Goal: Ask a question: Seek information or help from site administrators or community

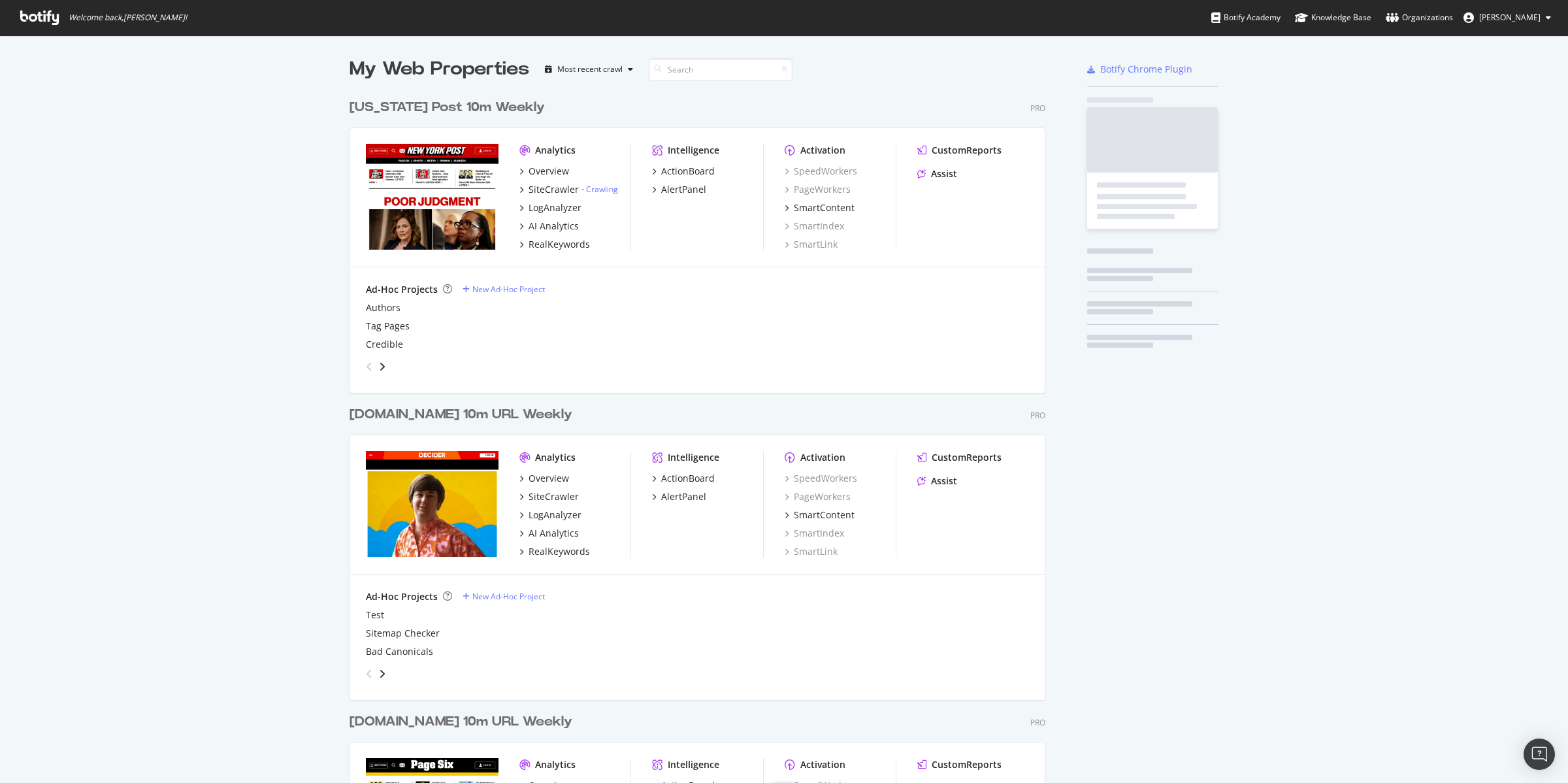
scroll to position [1554, 694]
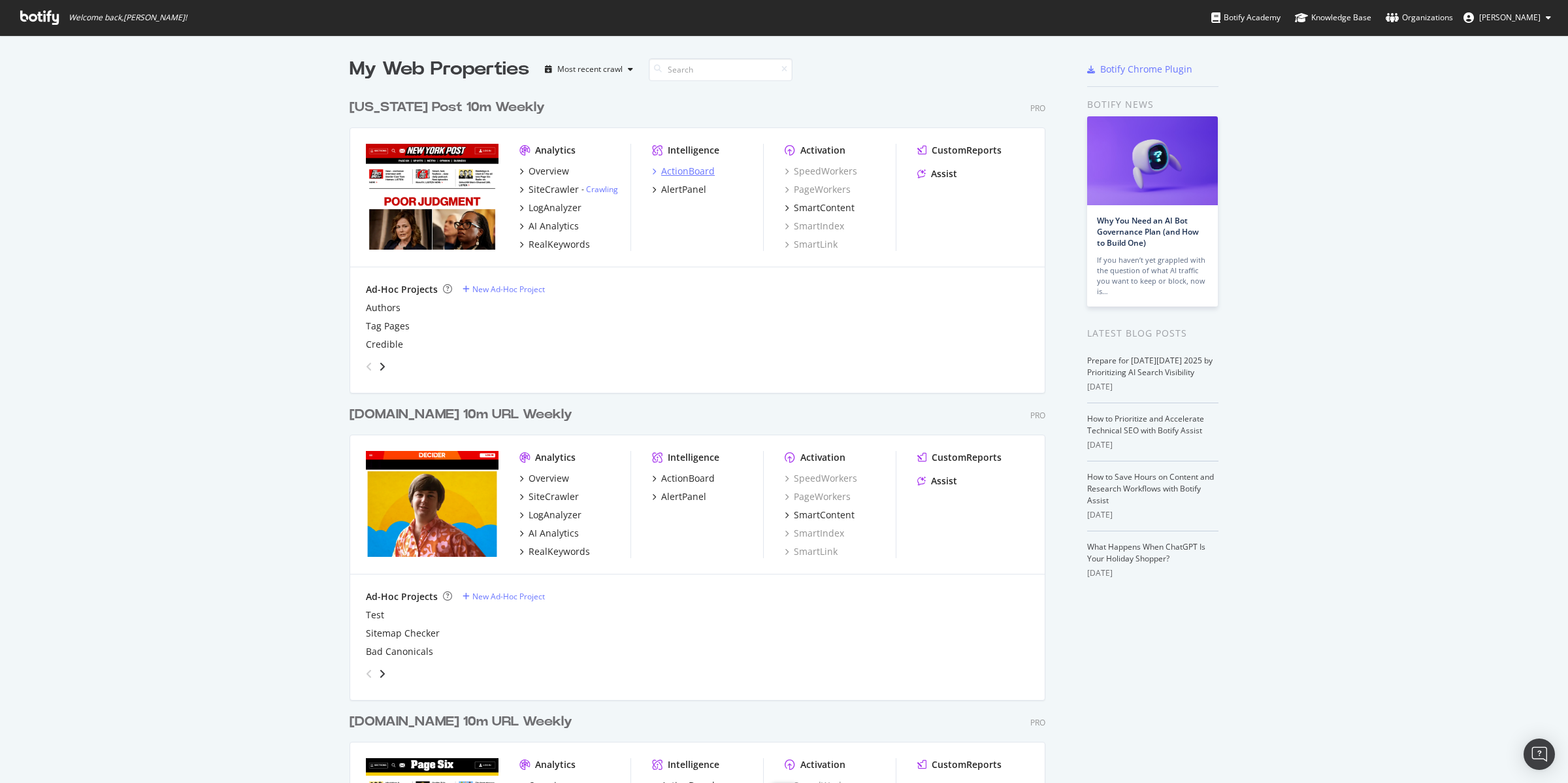
click at [690, 172] on div "ActionBoard" at bounding box center [688, 170] width 54 height 13
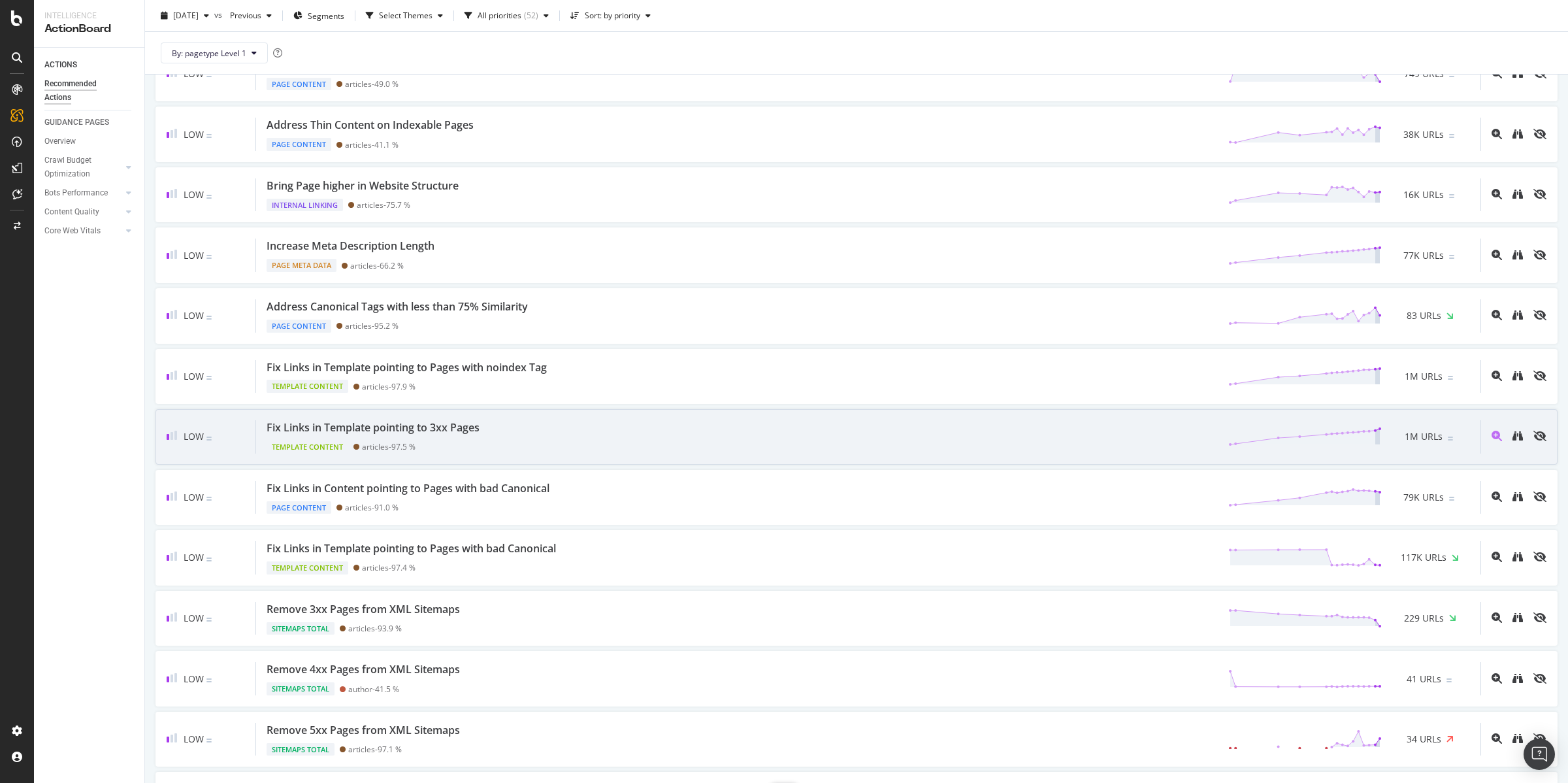
scroll to position [915, 0]
click at [445, 430] on div "Fix Links in Template pointing to 3xx Pages" at bounding box center [373, 423] width 213 height 15
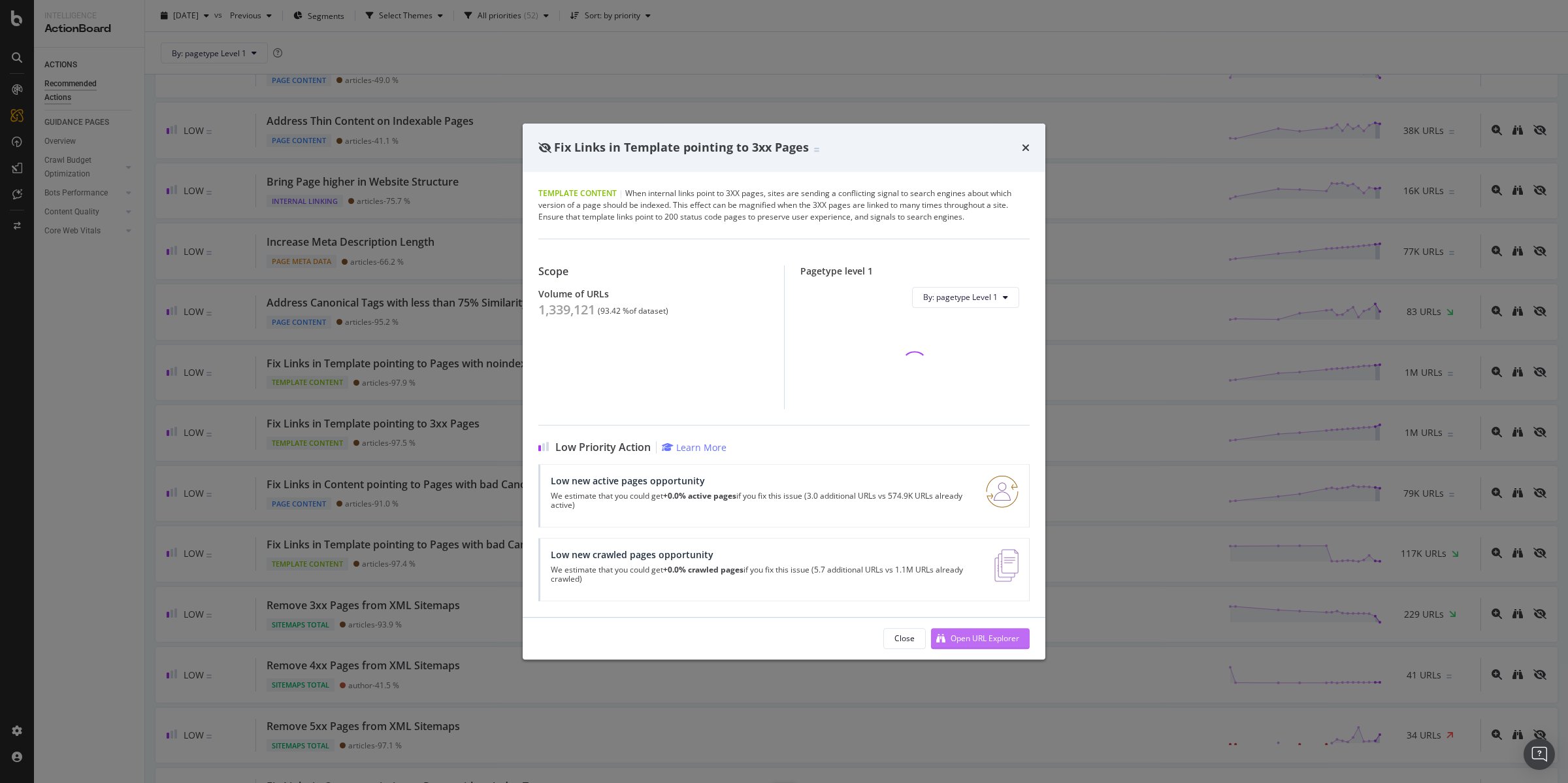
click at [982, 644] on div "Open URL Explorer" at bounding box center [985, 638] width 69 height 11
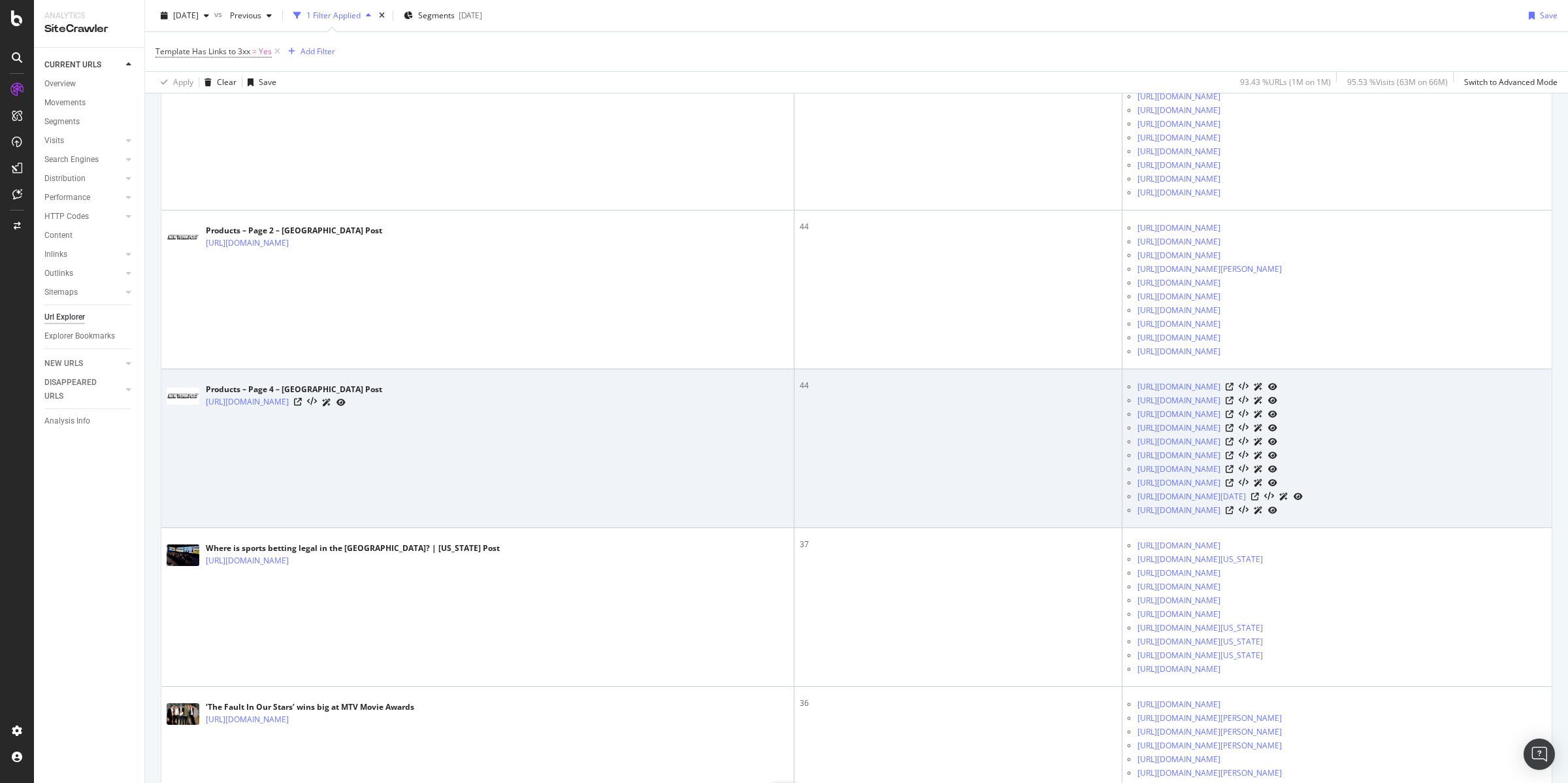
scroll to position [546, 0]
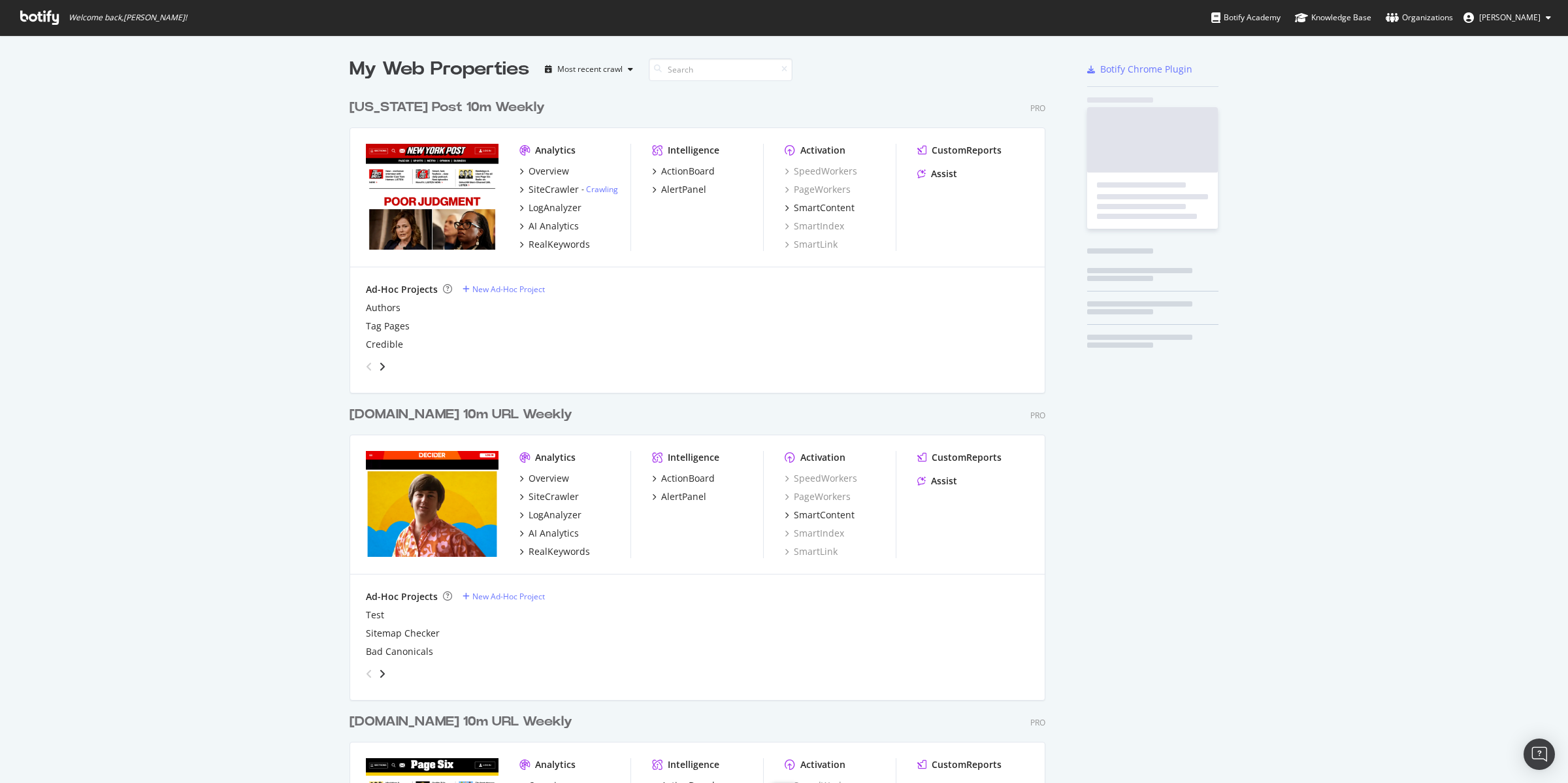
scroll to position [1554, 694]
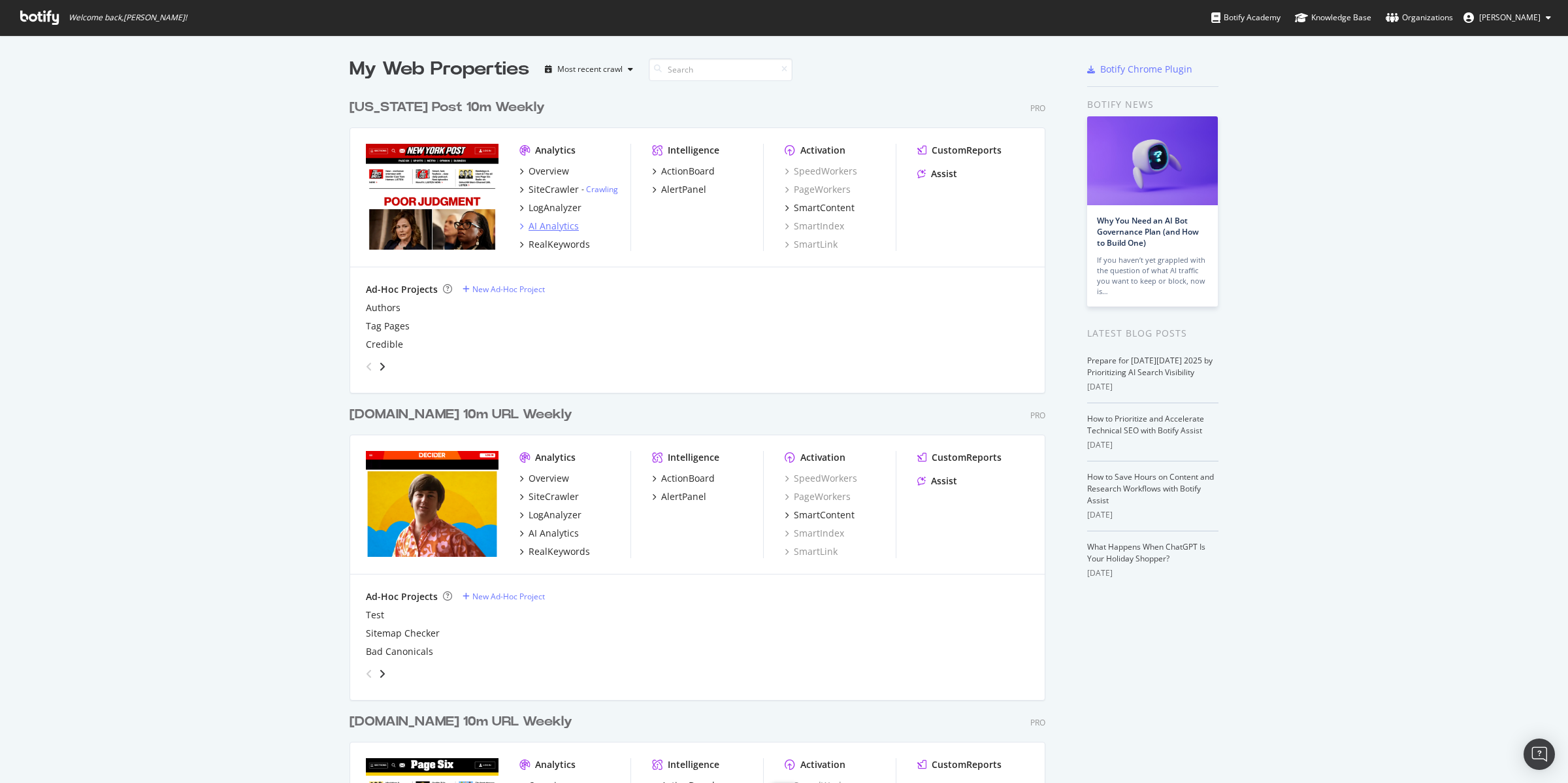
click at [547, 221] on div "AI Analytics" at bounding box center [554, 226] width 51 height 13
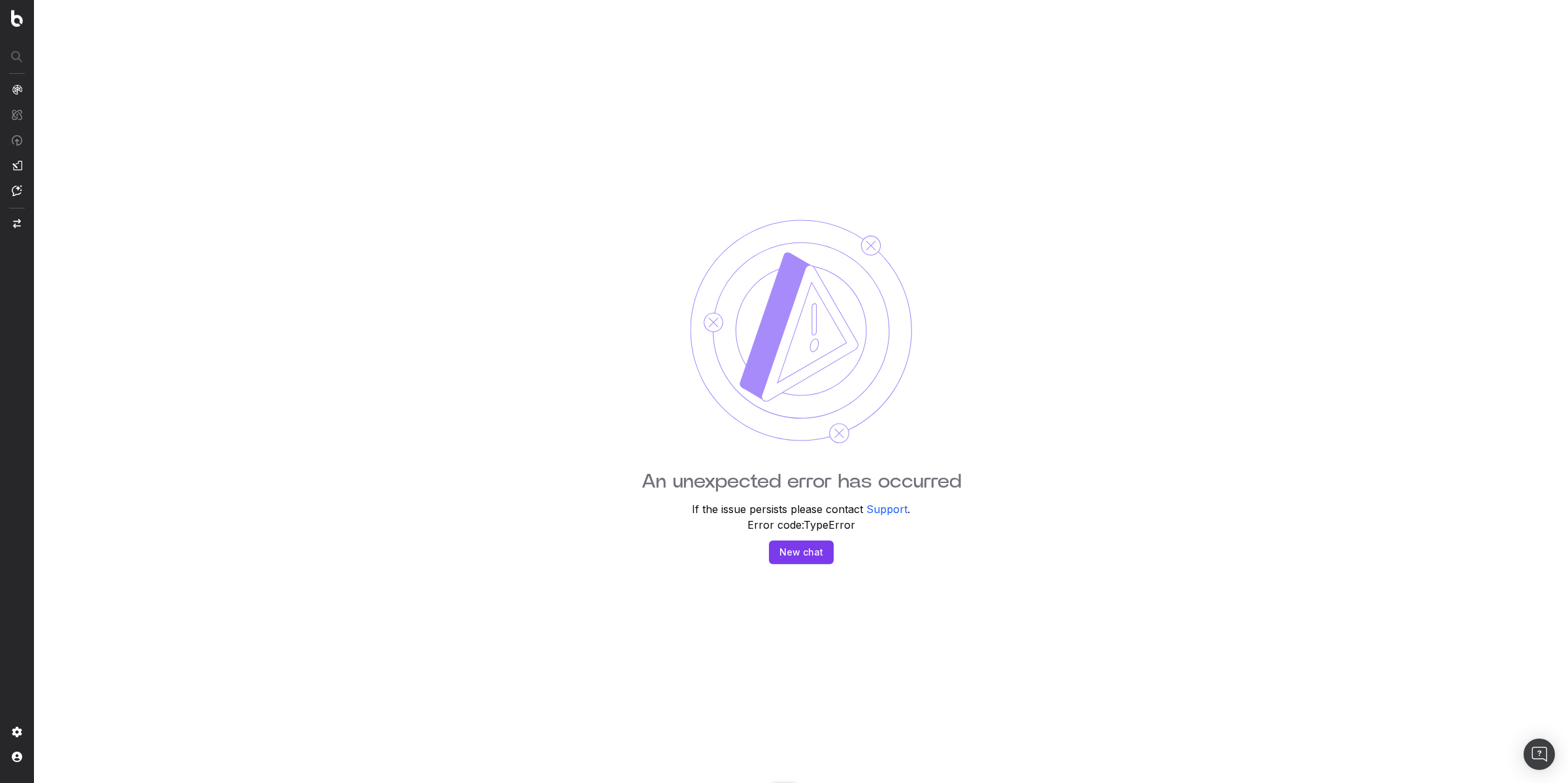
click at [794, 551] on button "New chat" at bounding box center [800, 553] width 65 height 24
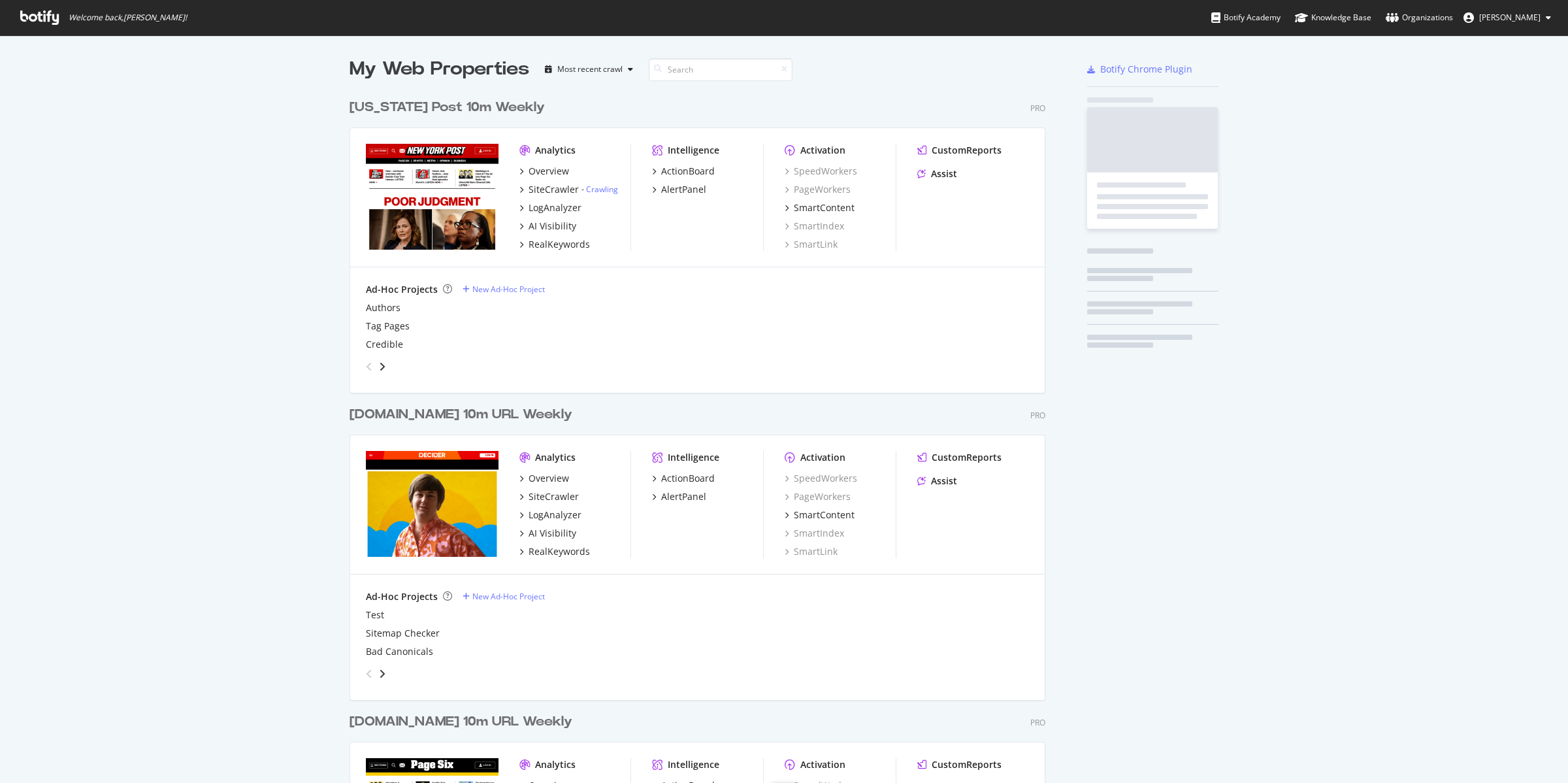
scroll to position [1554, 694]
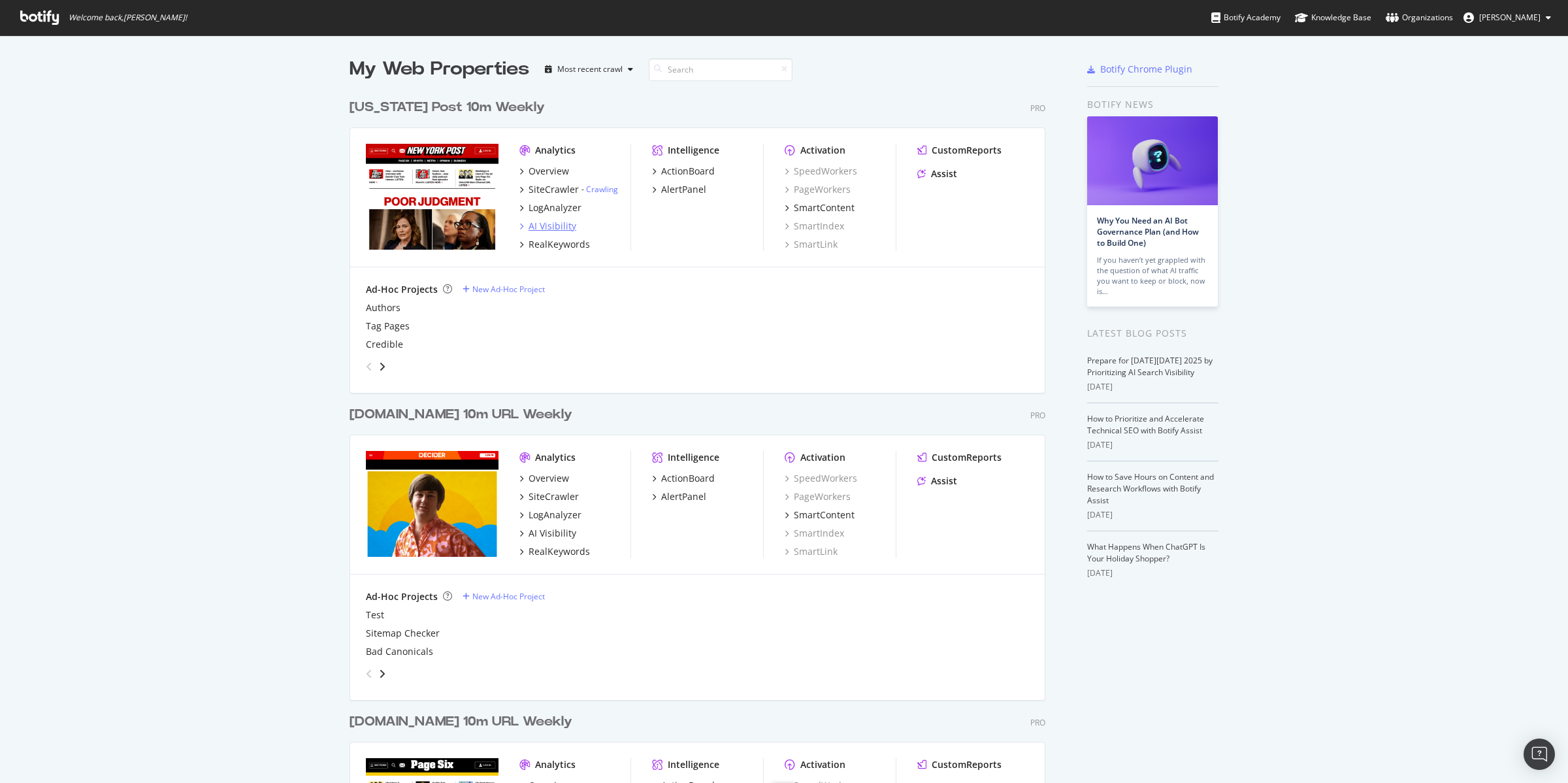
click at [545, 227] on div "AI Visibility" at bounding box center [553, 226] width 48 height 13
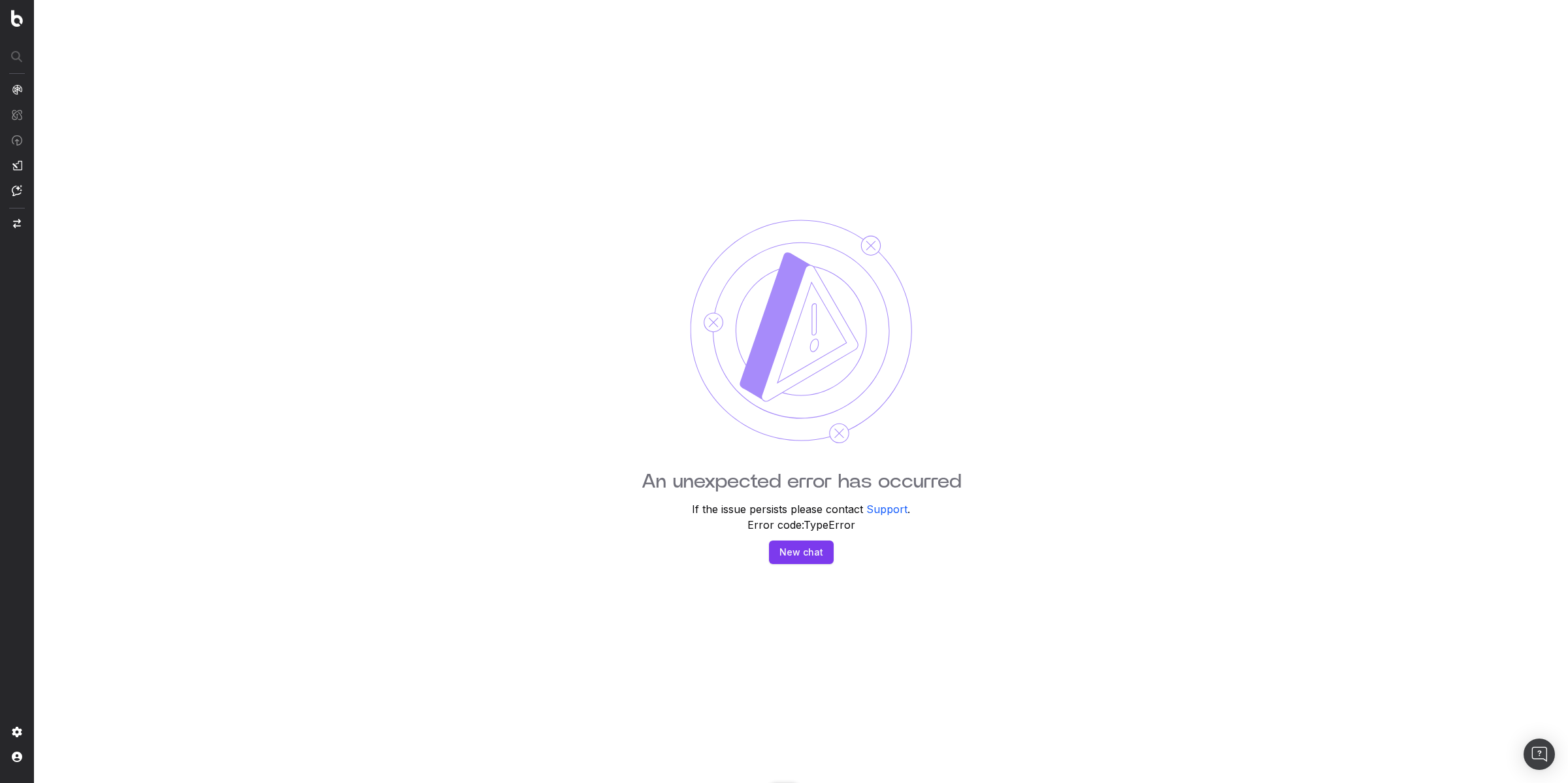
click at [805, 549] on button "New chat" at bounding box center [800, 553] width 65 height 24
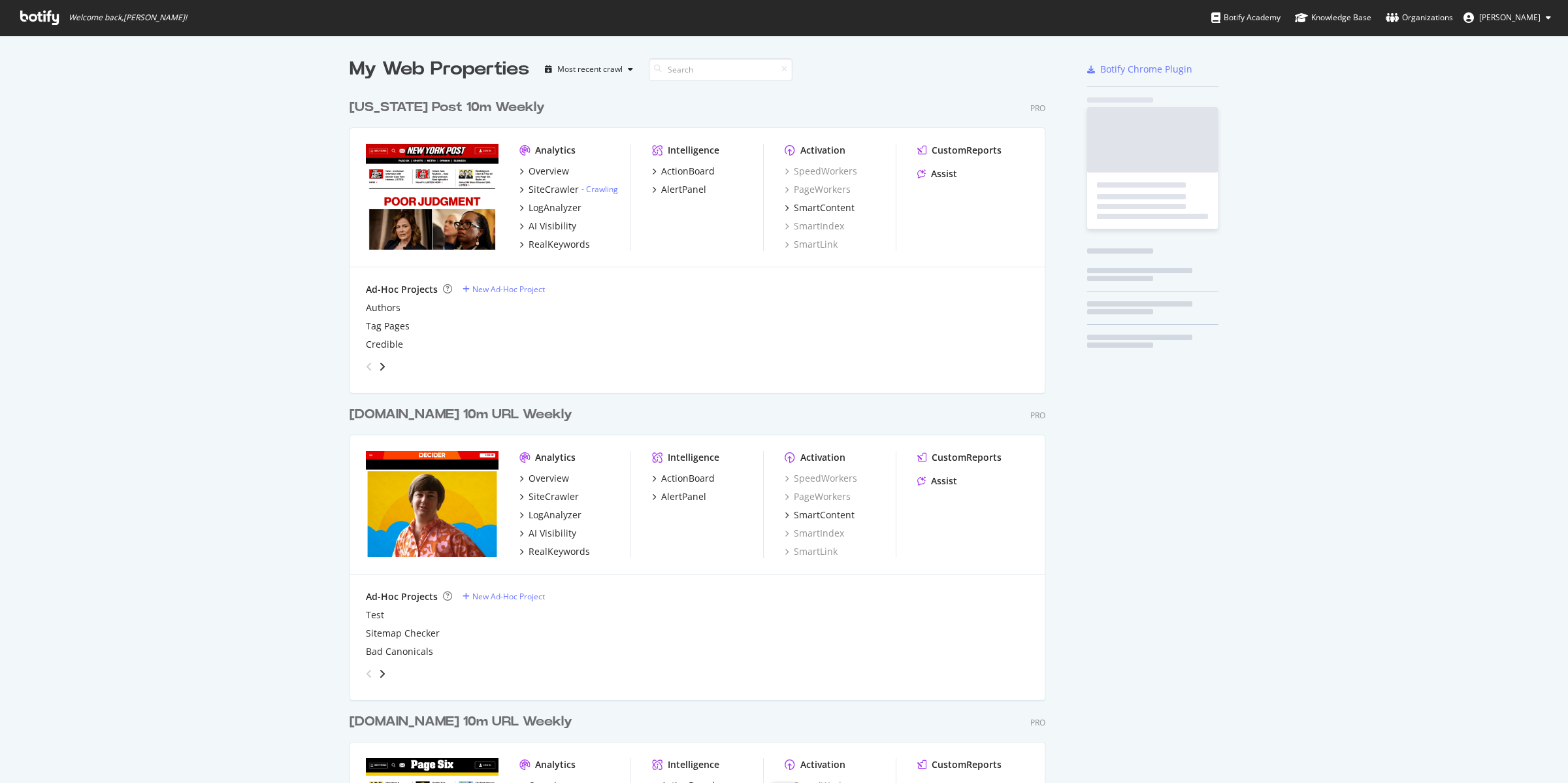
scroll to position [1554, 694]
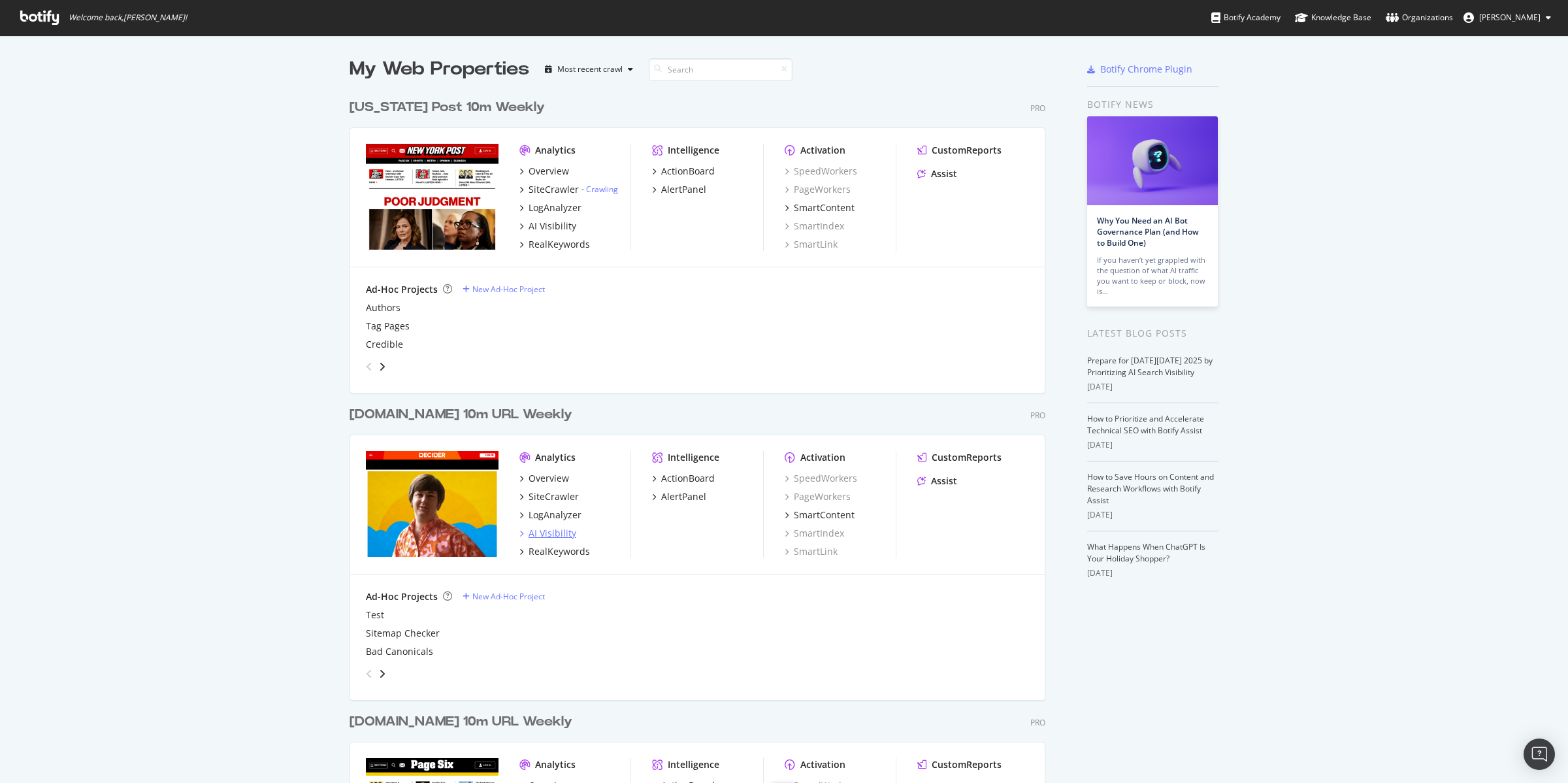
click at [546, 535] on div "AI Visibility" at bounding box center [553, 533] width 48 height 13
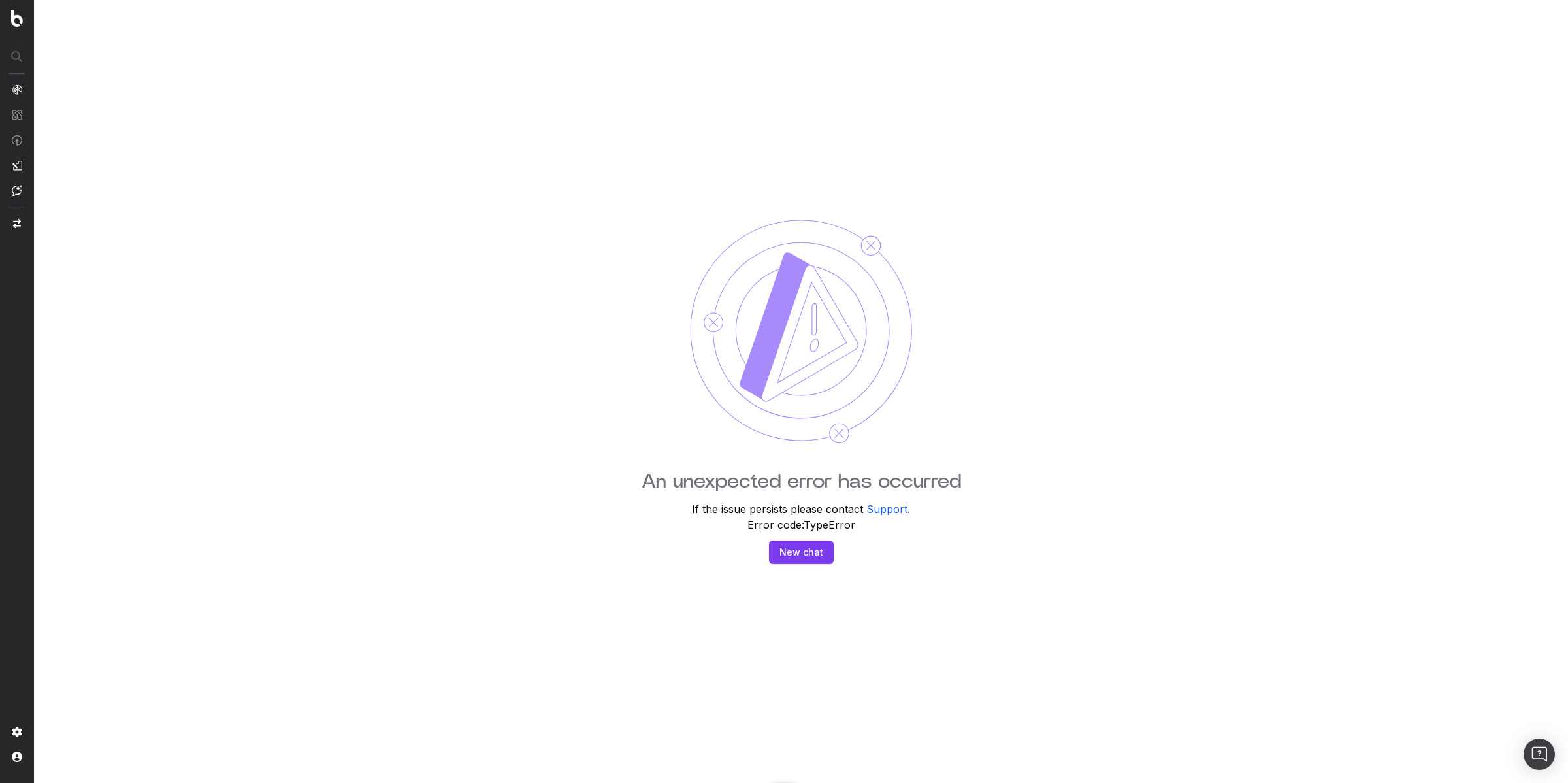
click at [803, 553] on button "New chat" at bounding box center [800, 553] width 65 height 24
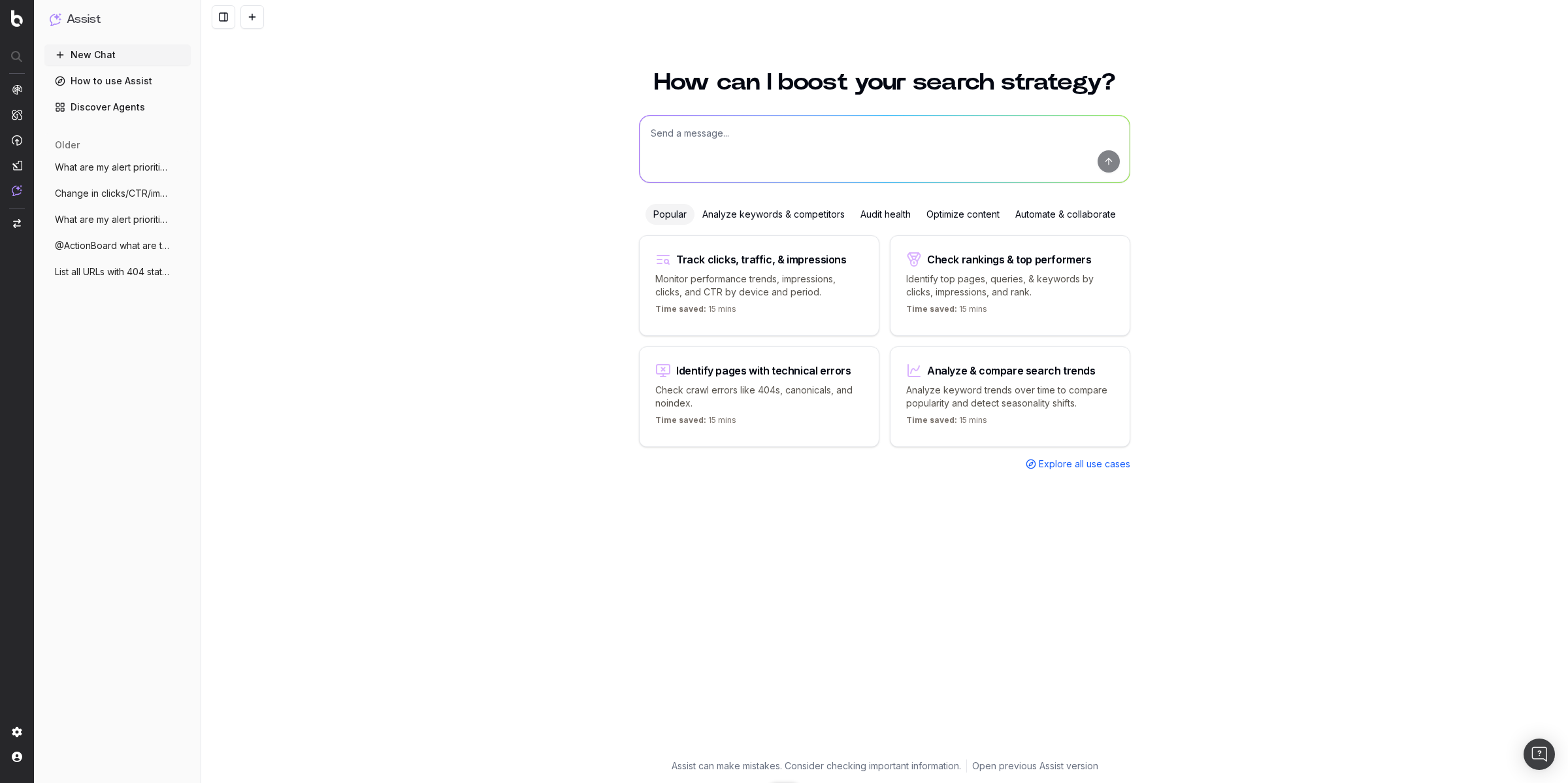
click at [132, 169] on span "What are my alert priorities?" at bounding box center [112, 166] width 115 height 13
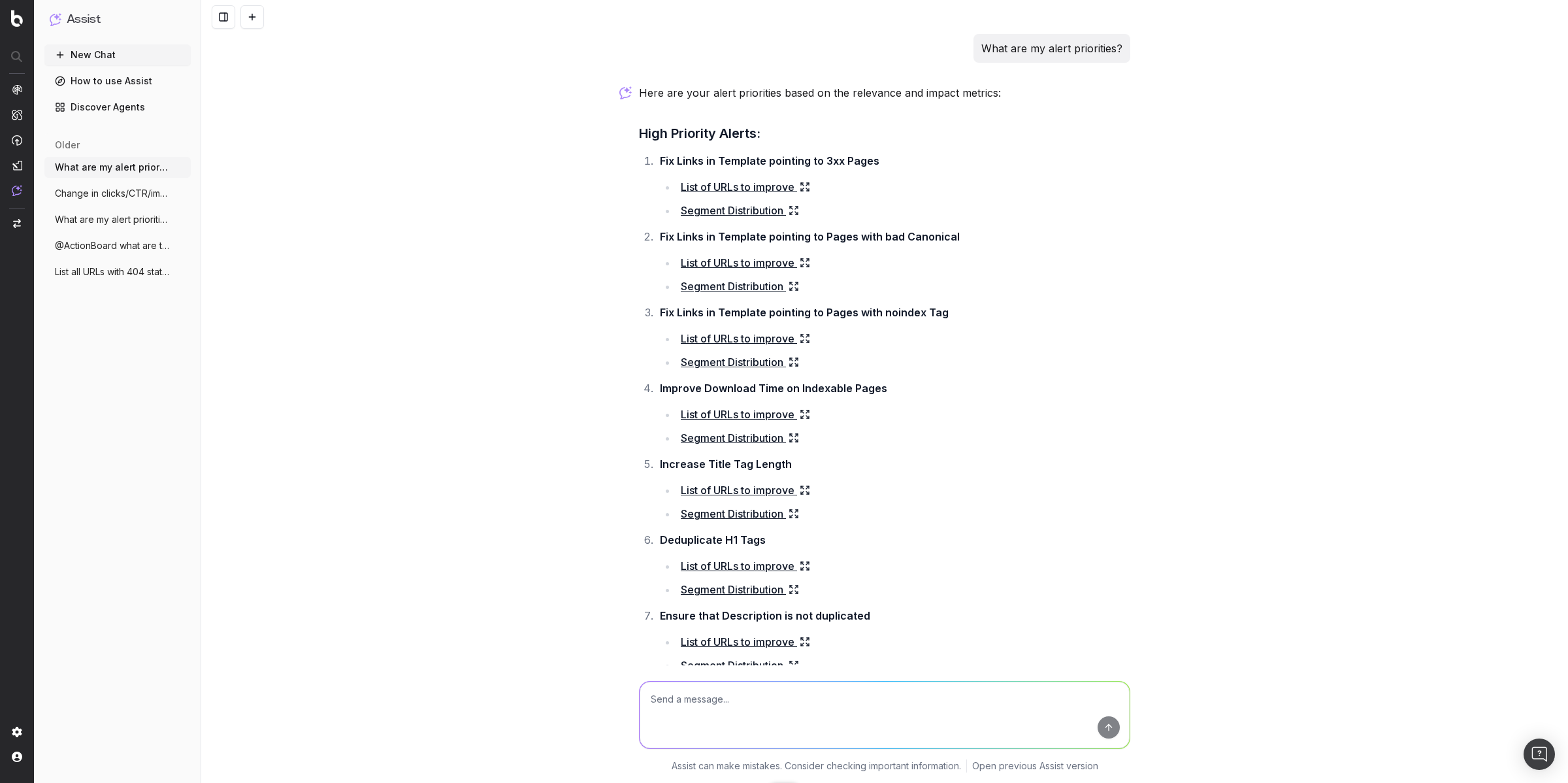
scroll to position [652, 0]
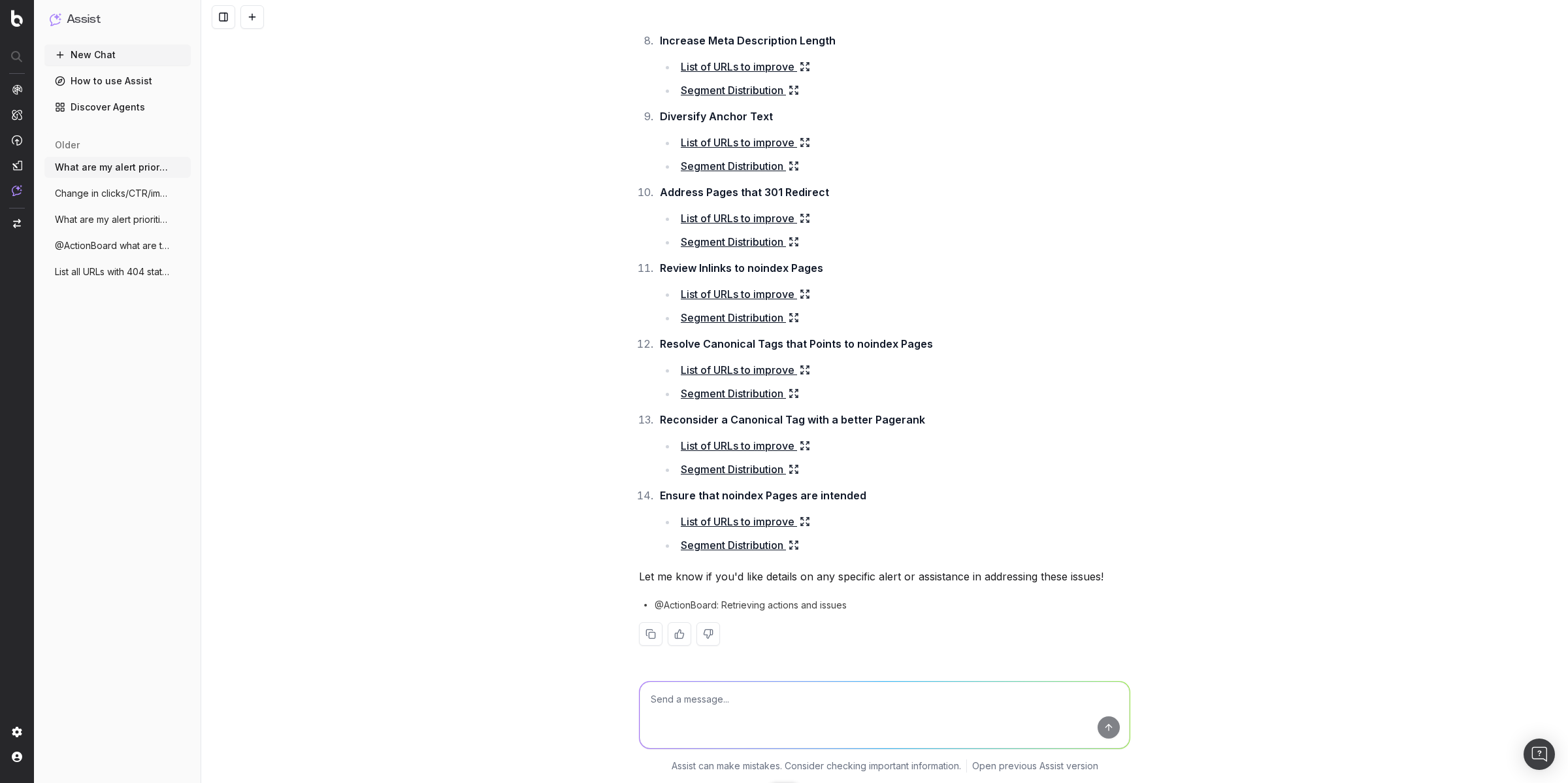
click at [132, 169] on span "What are my alert priorities?" at bounding box center [112, 166] width 115 height 13
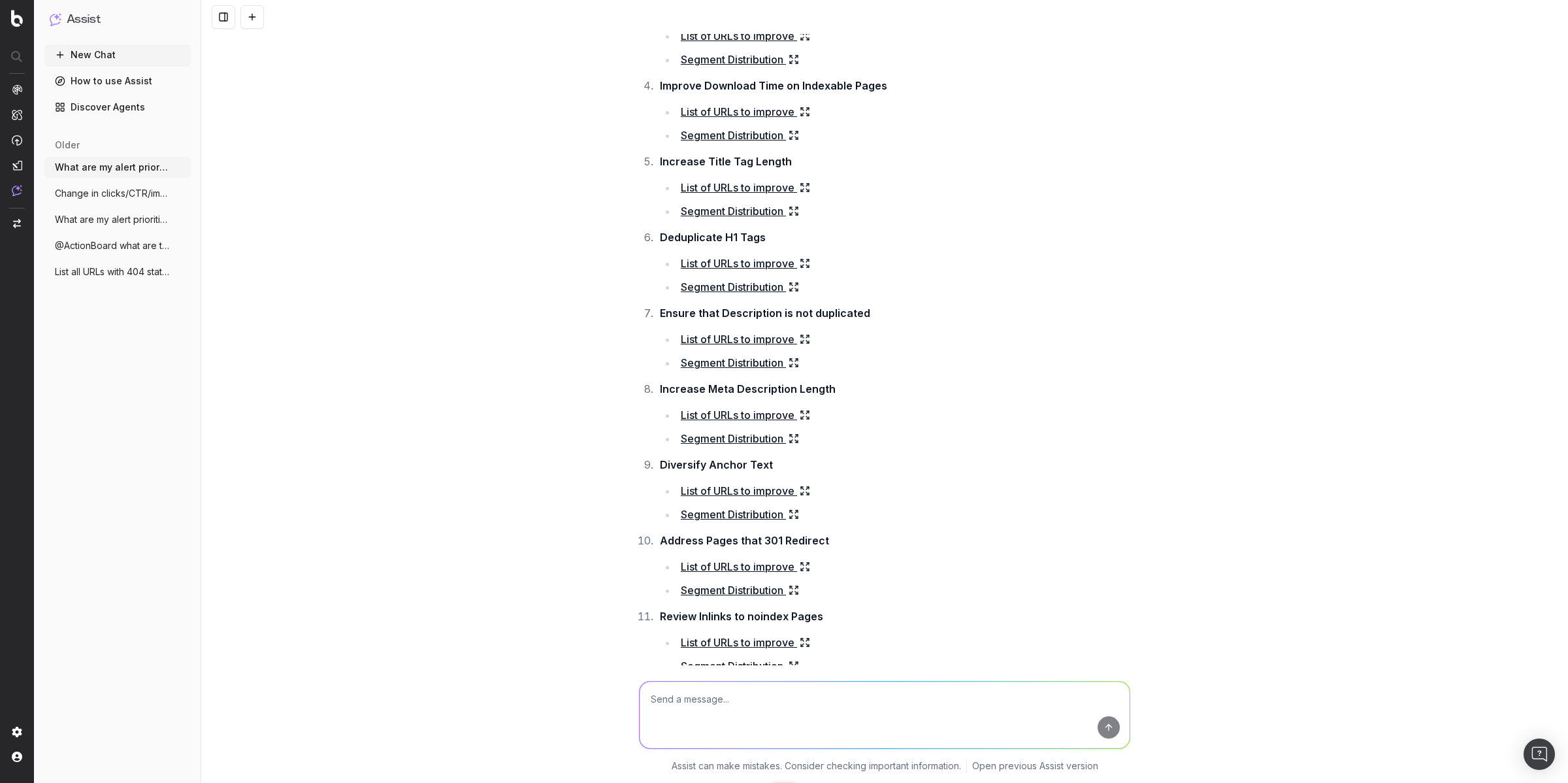
scroll to position [0, 0]
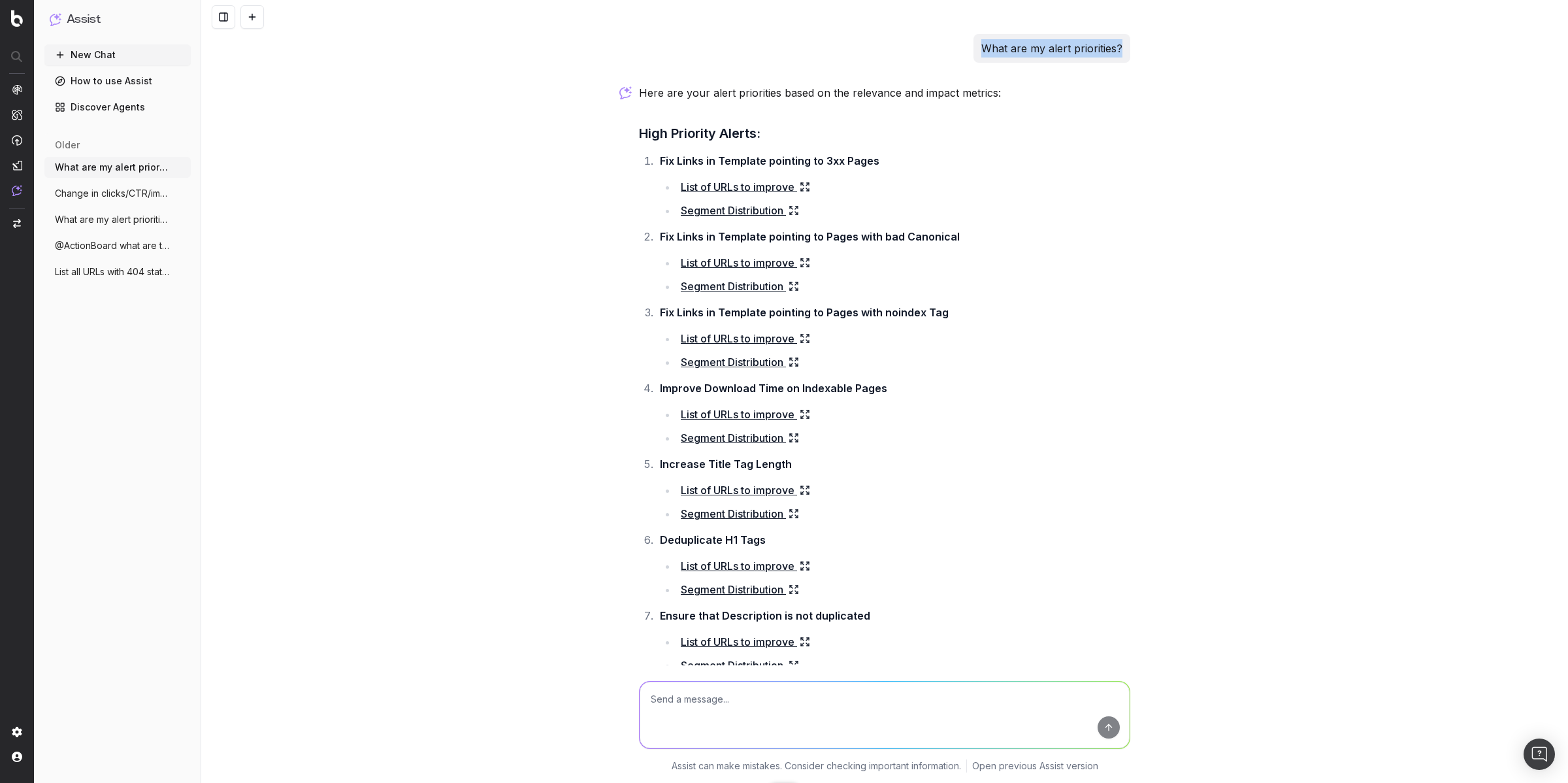
drag, startPoint x: 1117, startPoint y: 47, endPoint x: 973, endPoint y: 54, distance: 144.2
click at [974, 54] on div "What are my alert priorities?" at bounding box center [1052, 48] width 157 height 29
copy p "What are my alert priorities?"
click at [724, 701] on textarea at bounding box center [884, 714] width 490 height 67
paste textarea "What are my alert priorities?"
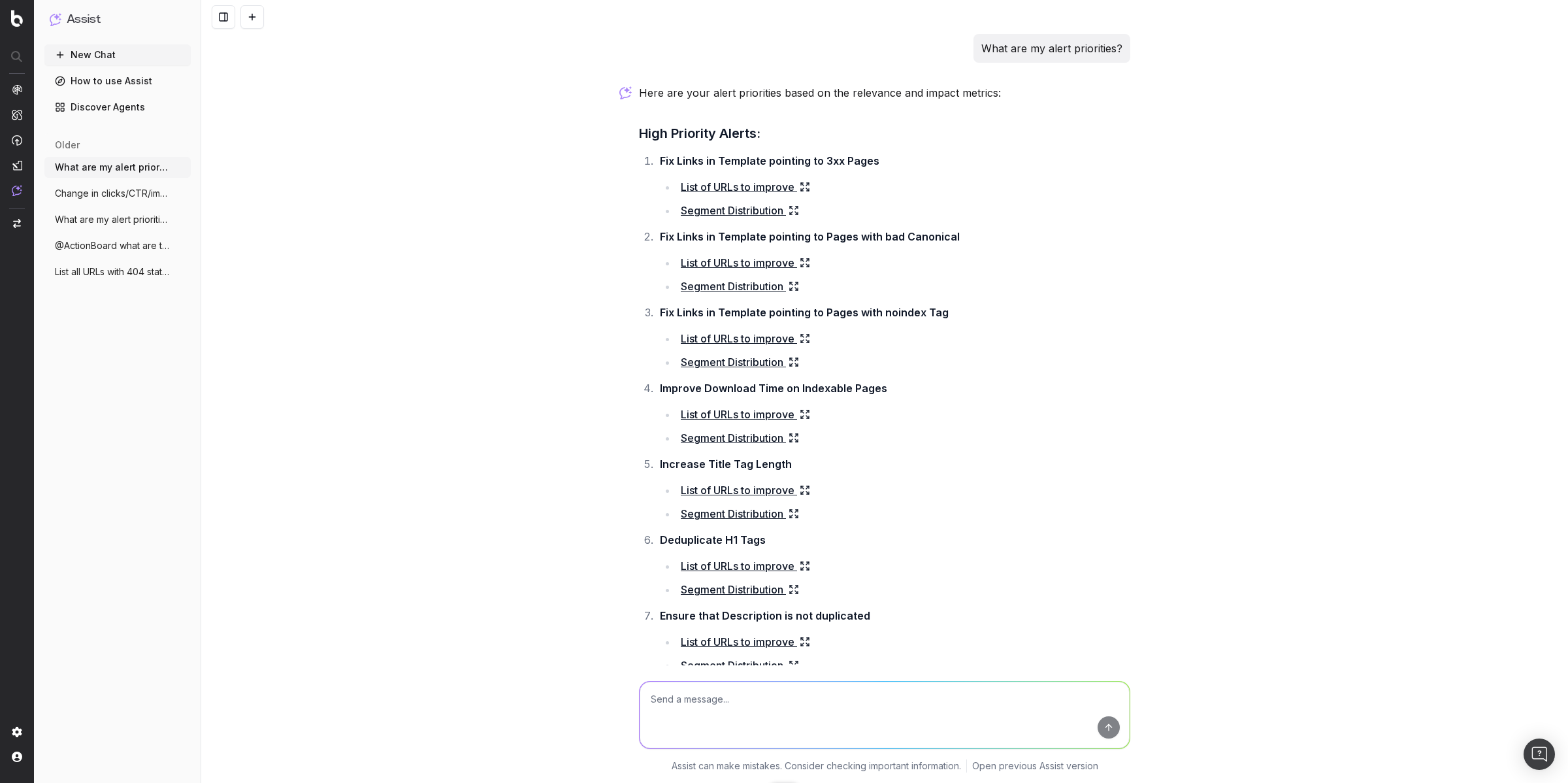
type textarea "What are my alert priorities?"
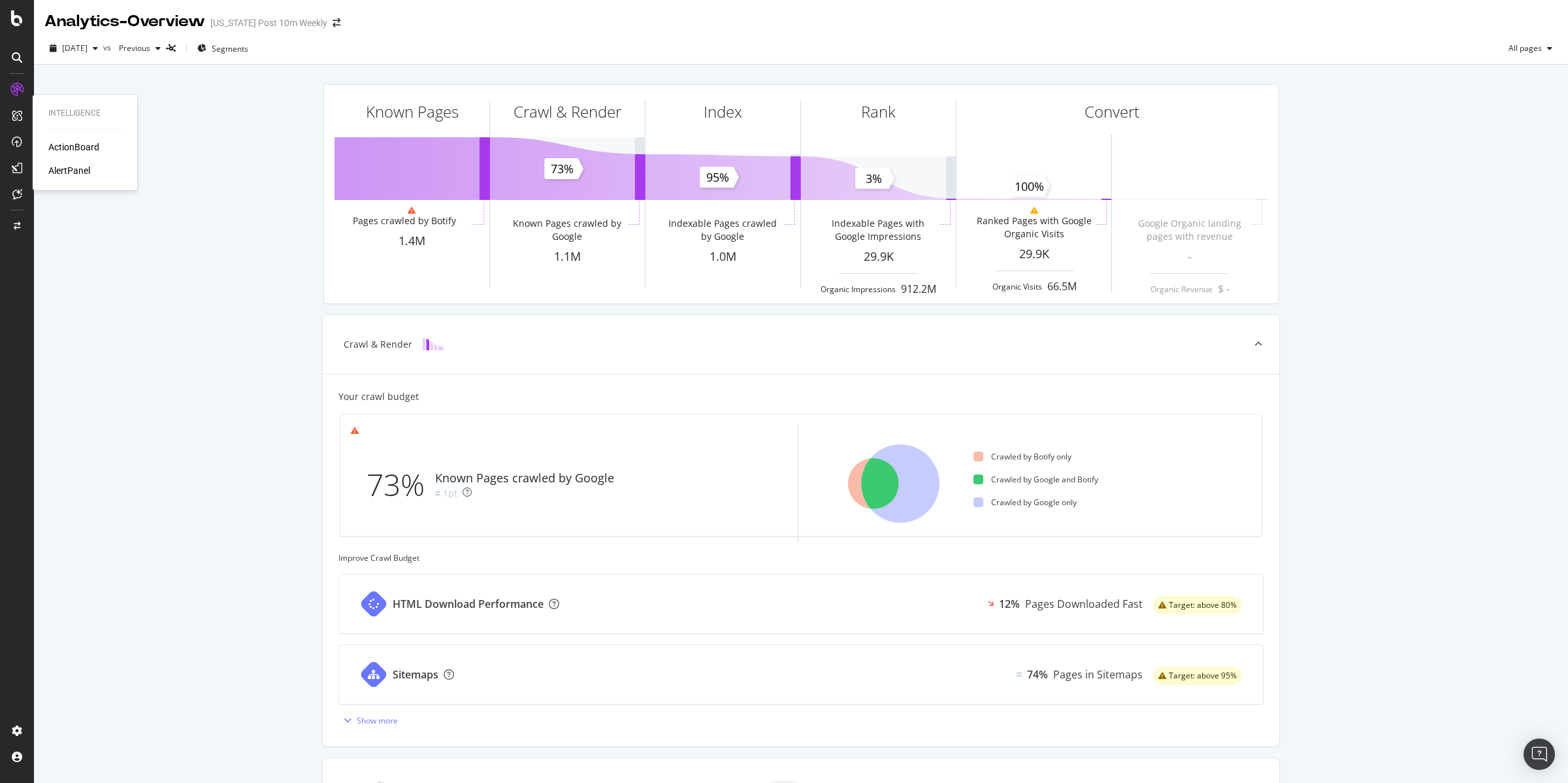
click at [61, 140] on div "ActionBoard" at bounding box center [74, 146] width 51 height 13
